Goal: Information Seeking & Learning: Learn about a topic

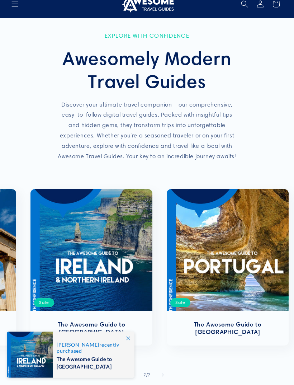
scroll to position [10, 0]
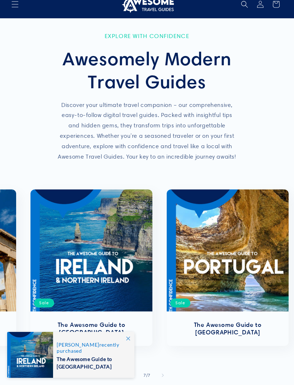
click at [223, 321] on link "The Awesome Guide to [GEOGRAPHIC_DATA]" at bounding box center [228, 328] width 108 height 15
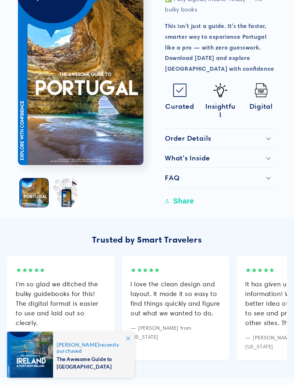
scroll to position [555, 0]
click at [271, 134] on div "Order Details" at bounding box center [220, 138] width 111 height 9
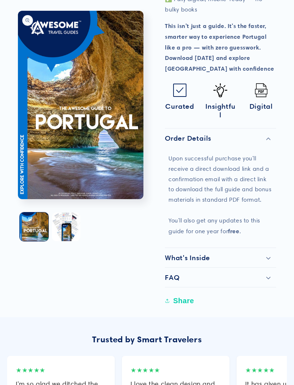
click at [271, 253] on div "What's Inside" at bounding box center [220, 257] width 111 height 9
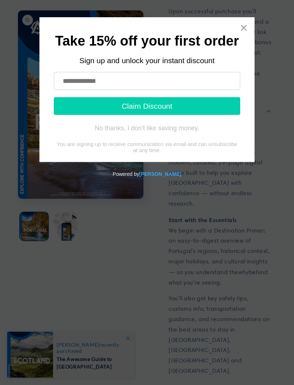
scroll to position [703, 0]
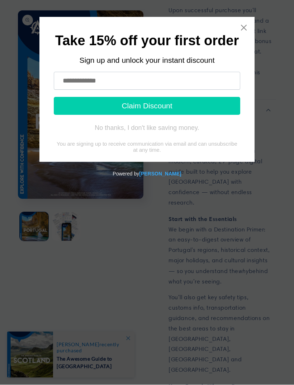
click at [242, 28] on icon "Close widget" at bounding box center [243, 27] width 7 height 7
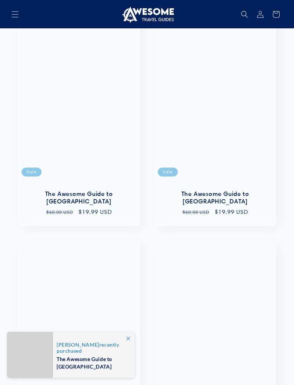
scroll to position [1661, 0]
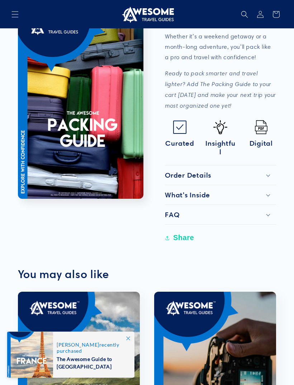
click at [272, 210] on div "FAQ" at bounding box center [220, 214] width 111 height 9
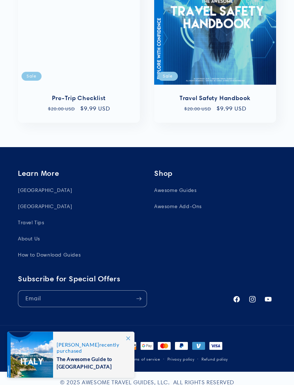
scroll to position [1334, 0]
